Goal: Task Accomplishment & Management: Use online tool/utility

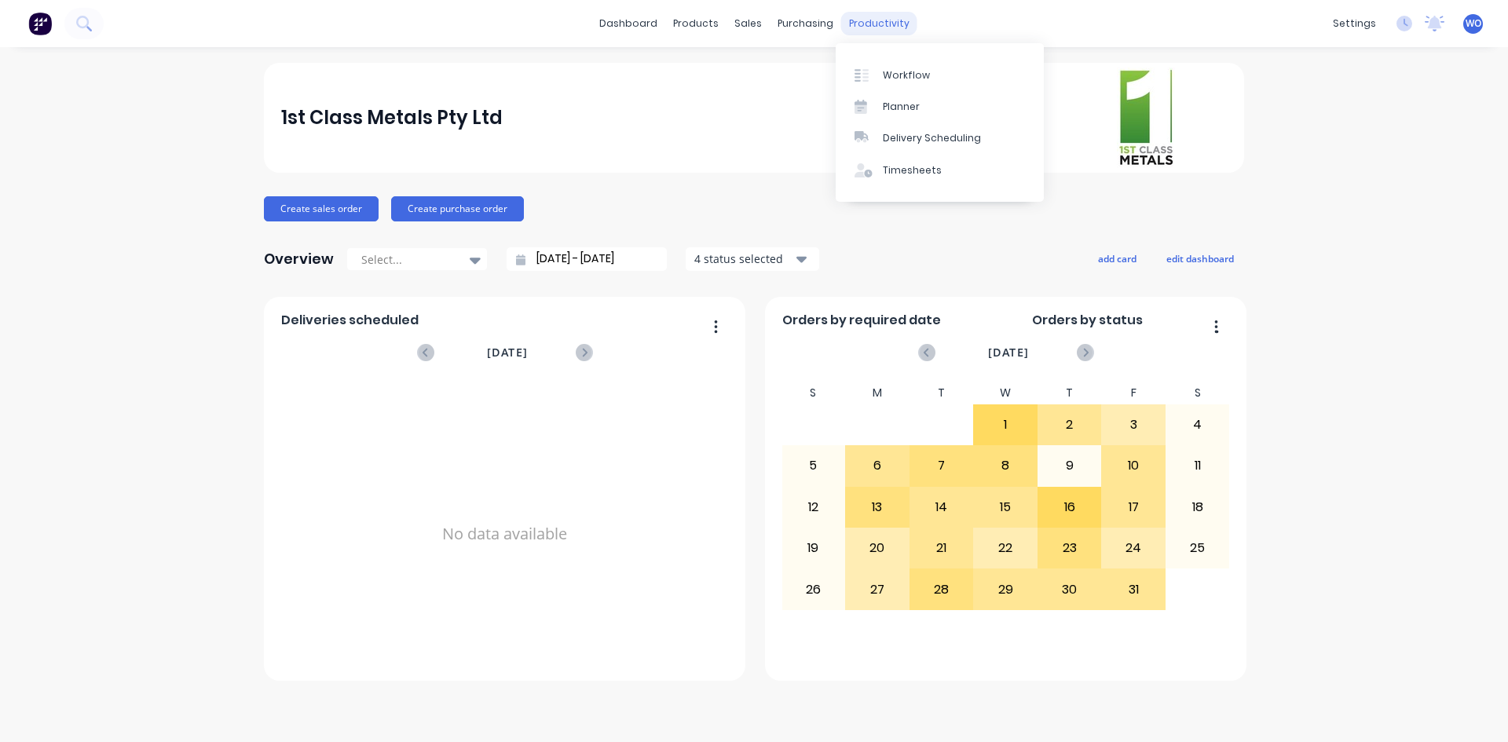
click at [881, 24] on div "productivity" at bounding box center [879, 24] width 76 height 24
click at [903, 67] on link "Workflow" at bounding box center [940, 74] width 208 height 31
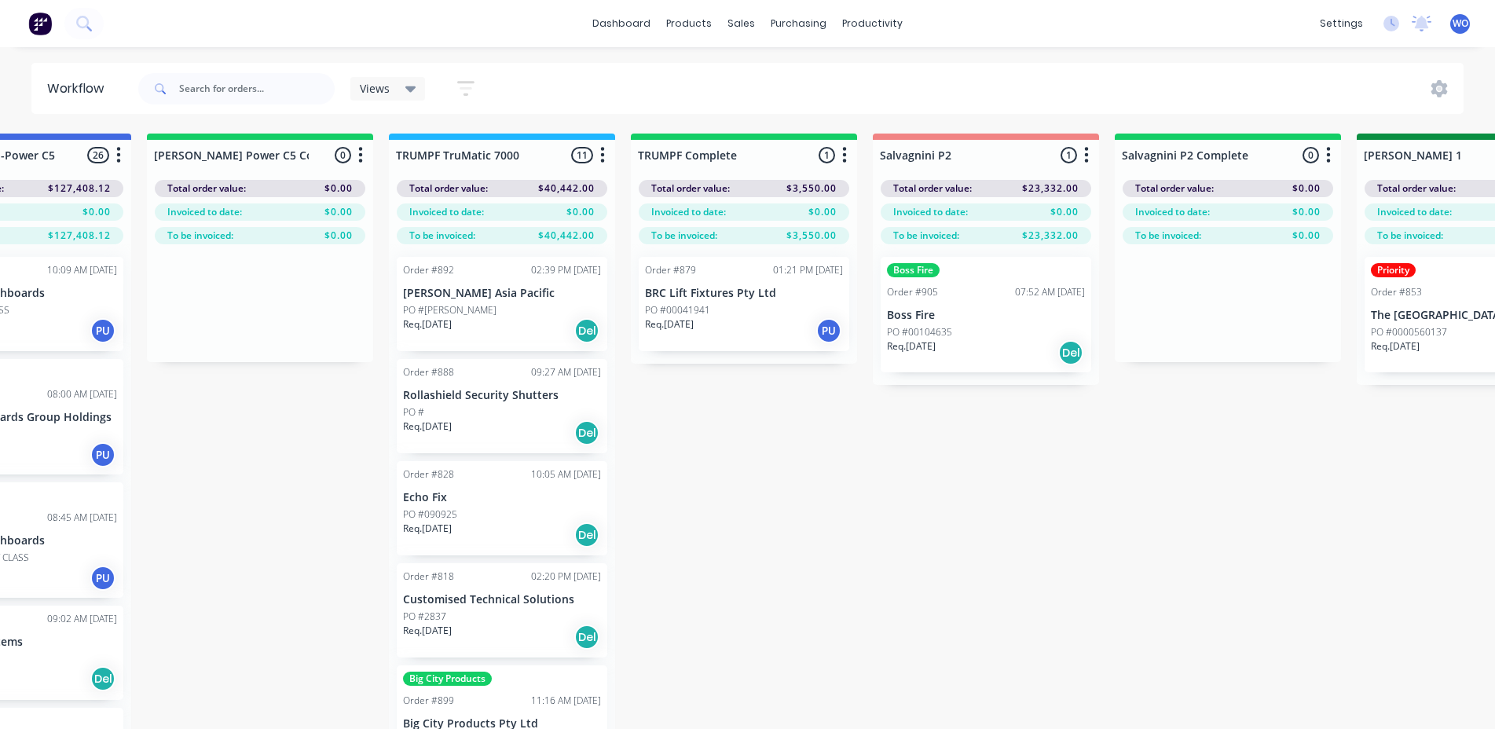
scroll to position [0, 1702]
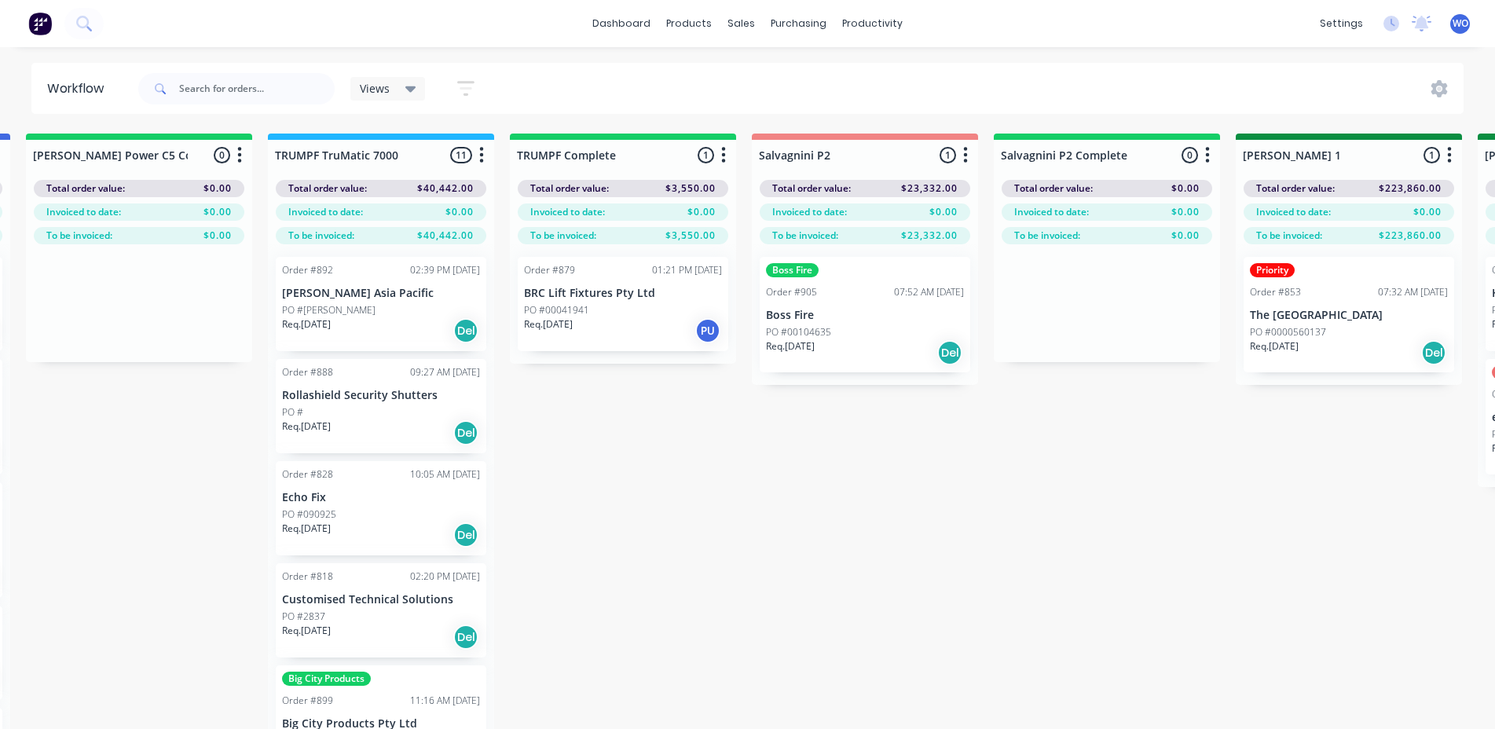
click at [587, 335] on div "Req. [DATE] PU" at bounding box center [623, 330] width 198 height 27
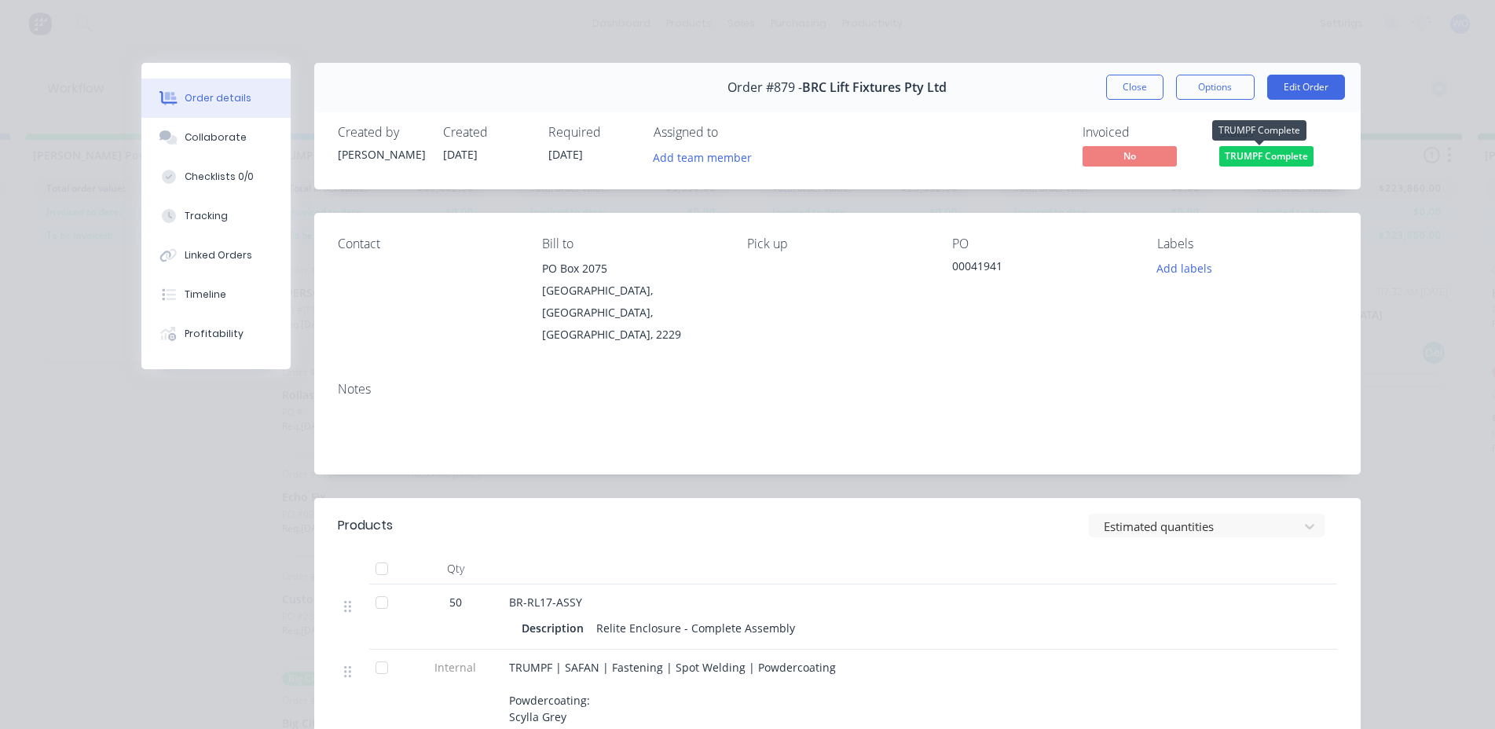
click at [1246, 150] on span "TRUMPF Complete" at bounding box center [1266, 156] width 94 height 20
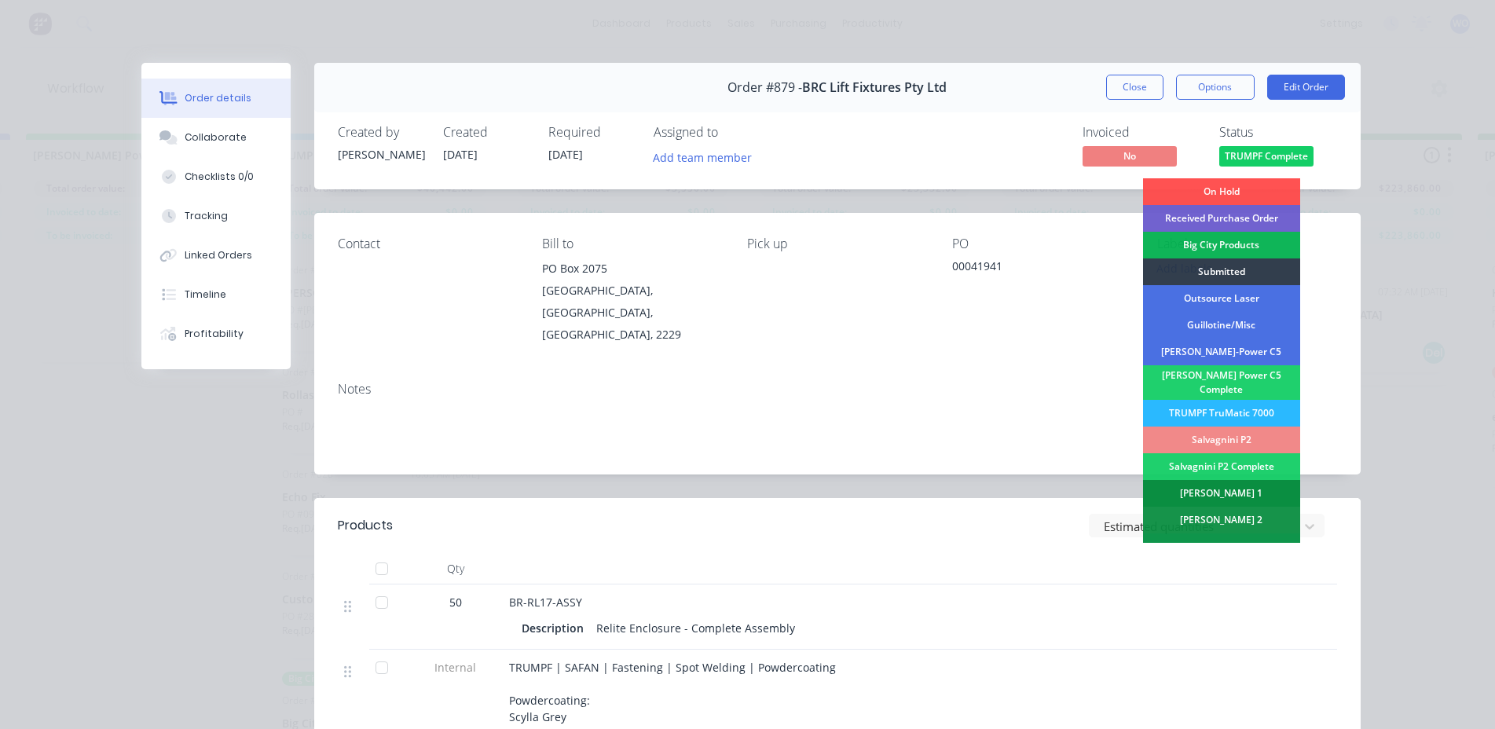
click at [1225, 493] on div "[PERSON_NAME] 1" at bounding box center [1221, 493] width 157 height 27
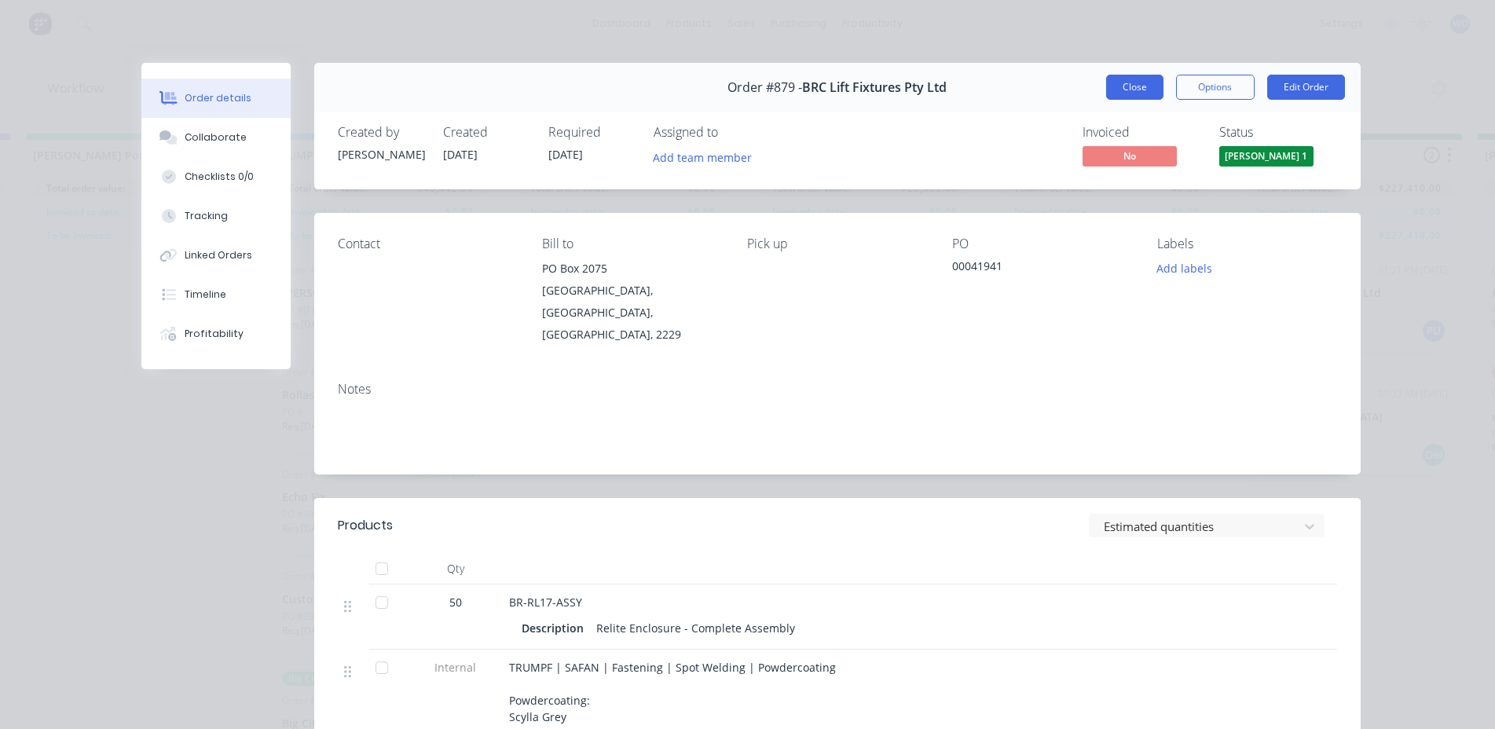
click at [1126, 96] on button "Close" at bounding box center [1134, 87] width 57 height 25
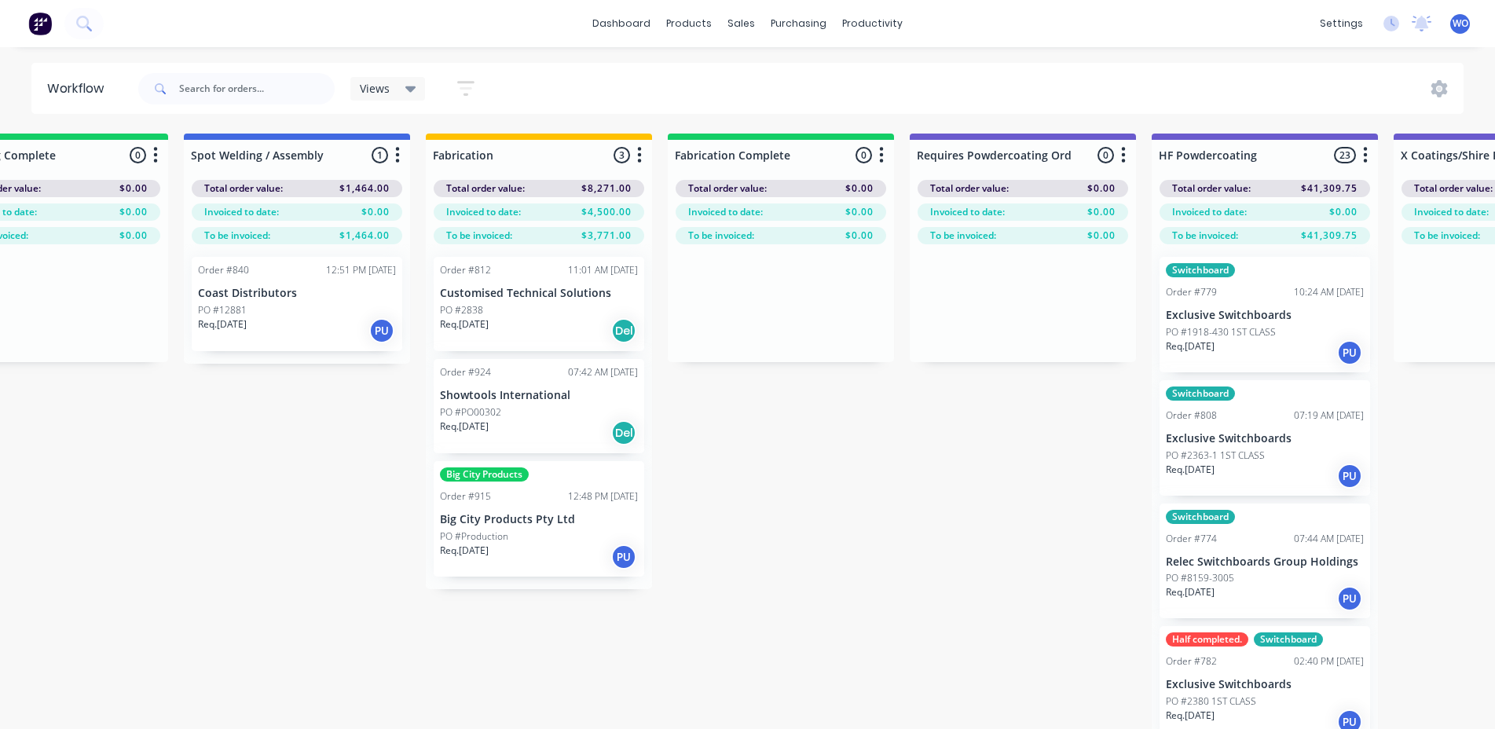
scroll to position [0, 4381]
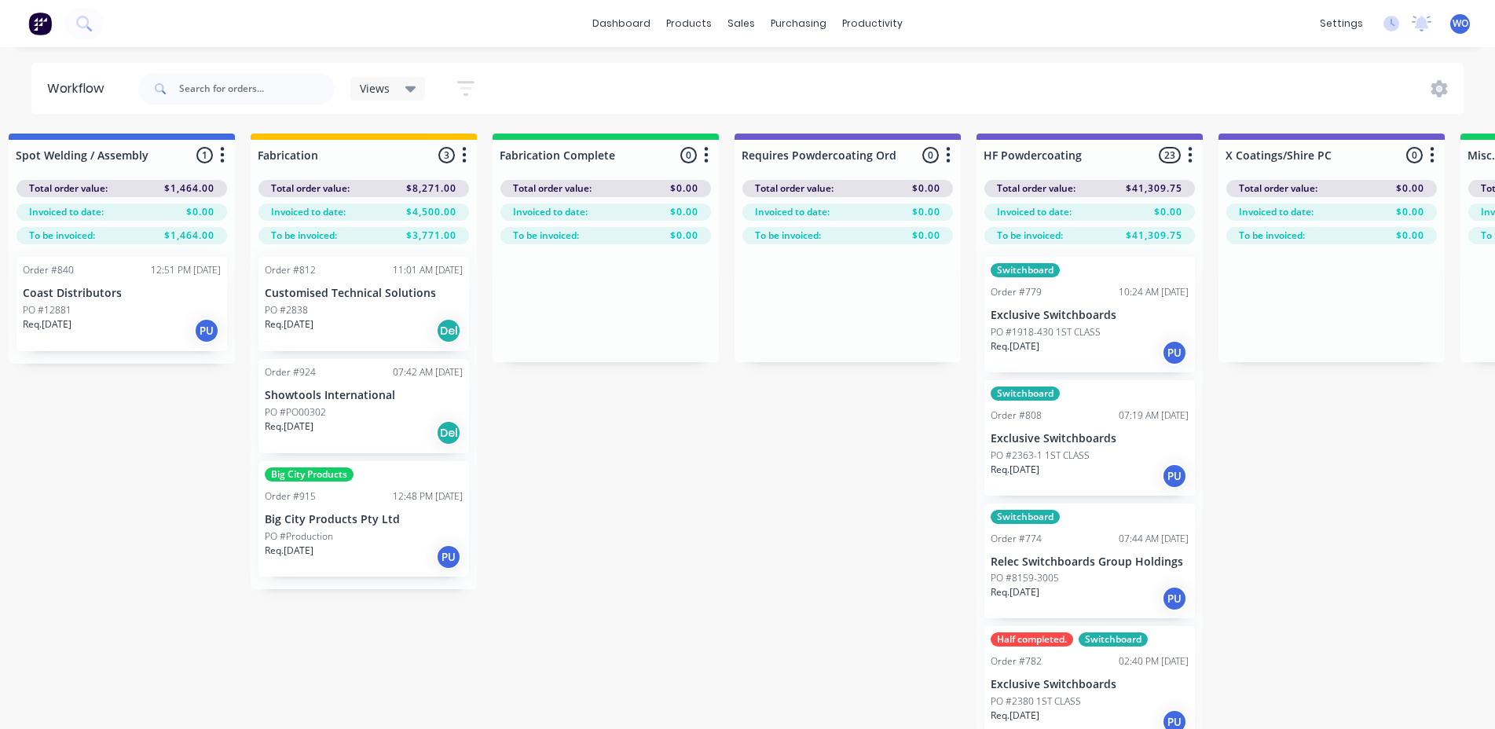
click at [316, 530] on p "PO #Production" at bounding box center [299, 537] width 68 height 14
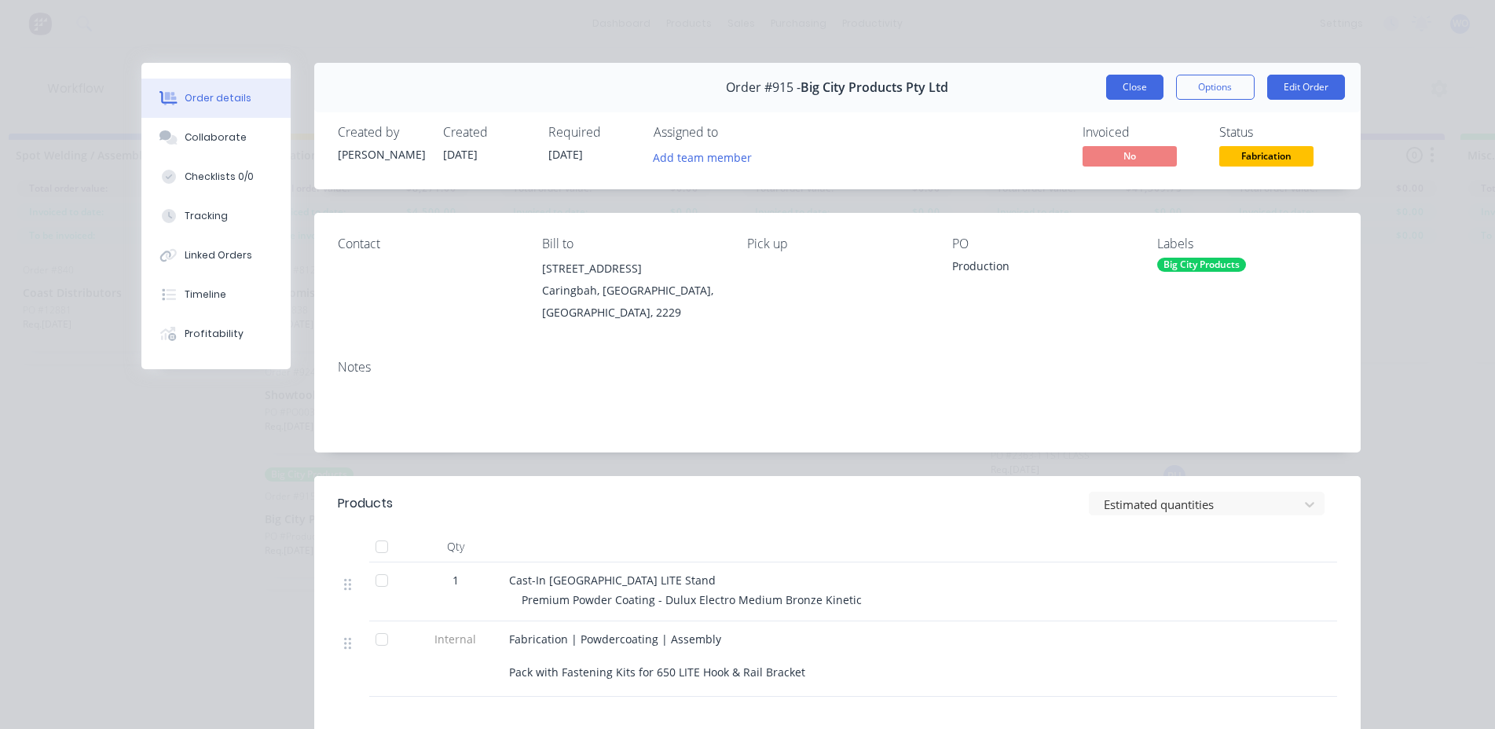
click at [1136, 82] on button "Close" at bounding box center [1134, 87] width 57 height 25
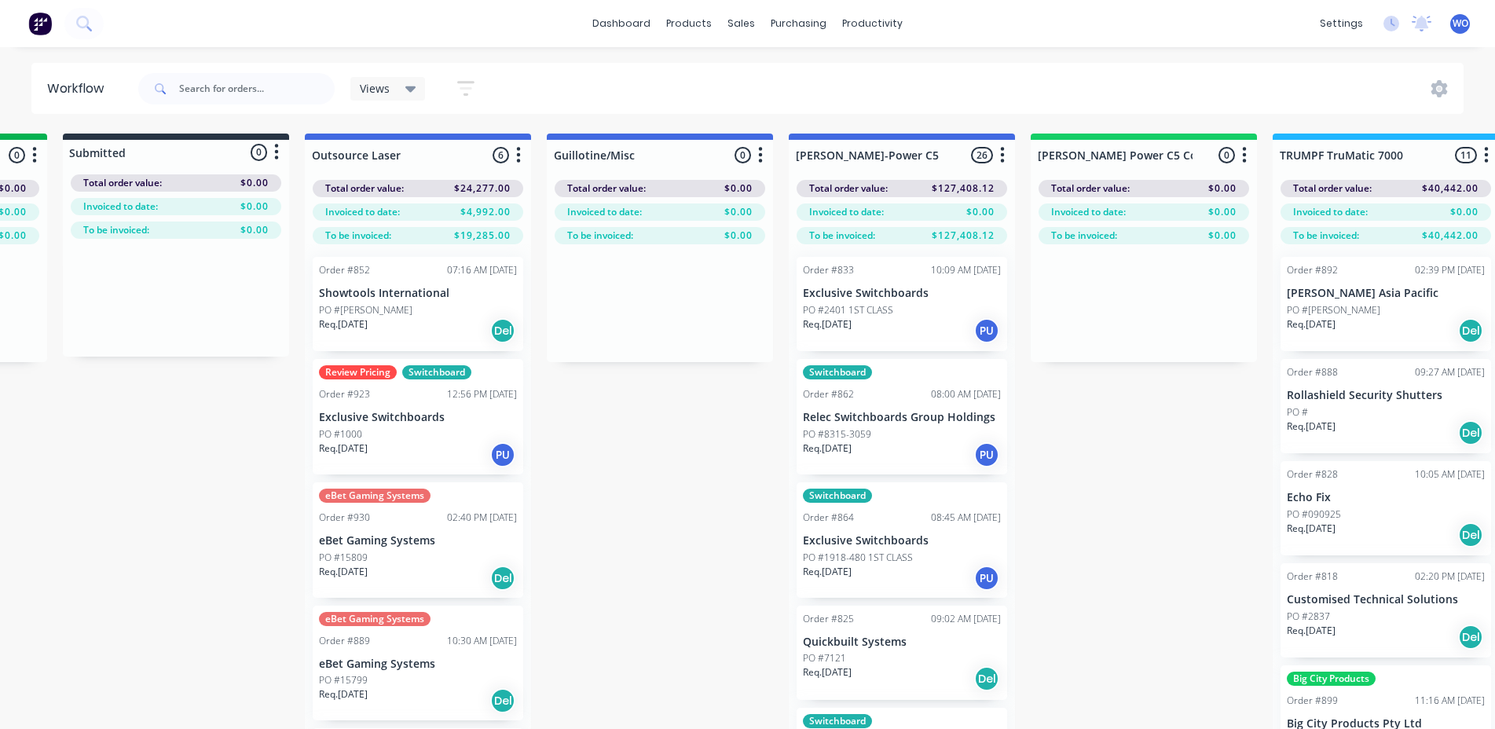
scroll to position [0, 713]
